Goal: Find contact information: Find contact information

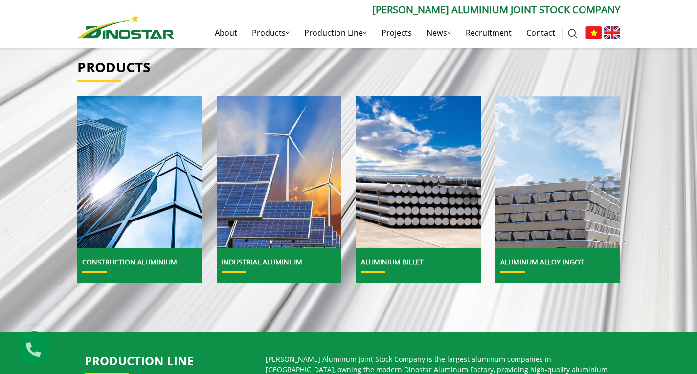
scroll to position [294, 0]
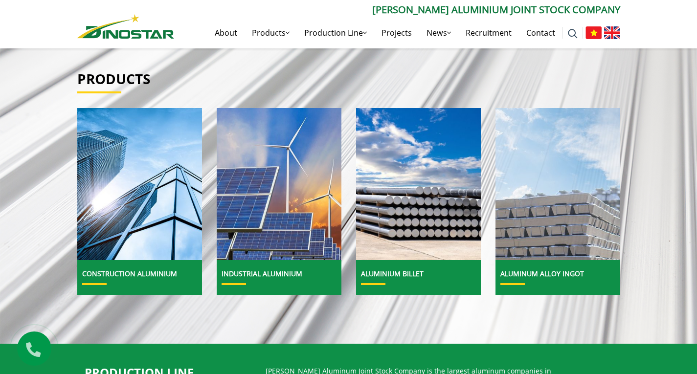
click at [551, 215] on img at bounding box center [558, 184] width 134 height 163
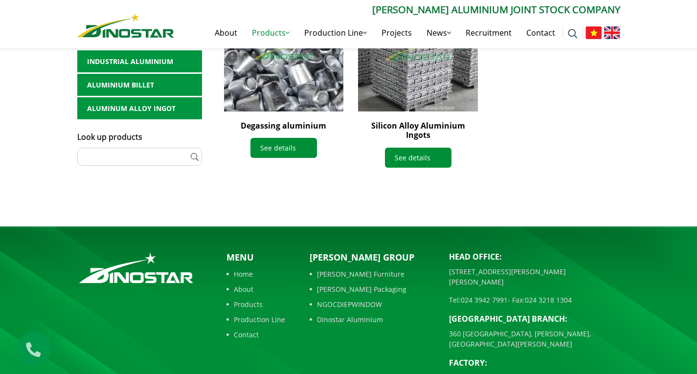
scroll to position [564, 0]
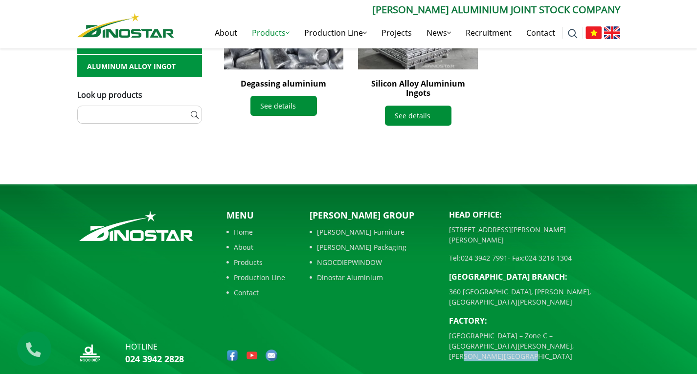
drag, startPoint x: 510, startPoint y: 325, endPoint x: 585, endPoint y: 330, distance: 75.0
click at [585, 331] on p "[GEOGRAPHIC_DATA] – Zone C – [GEOGRAPHIC_DATA][PERSON_NAME], [PERSON_NAME][GEOG…" at bounding box center [534, 346] width 171 height 31
copy p "[PERSON_NAME][GEOGRAPHIC_DATA]"
